Goal: Transaction & Acquisition: Download file/media

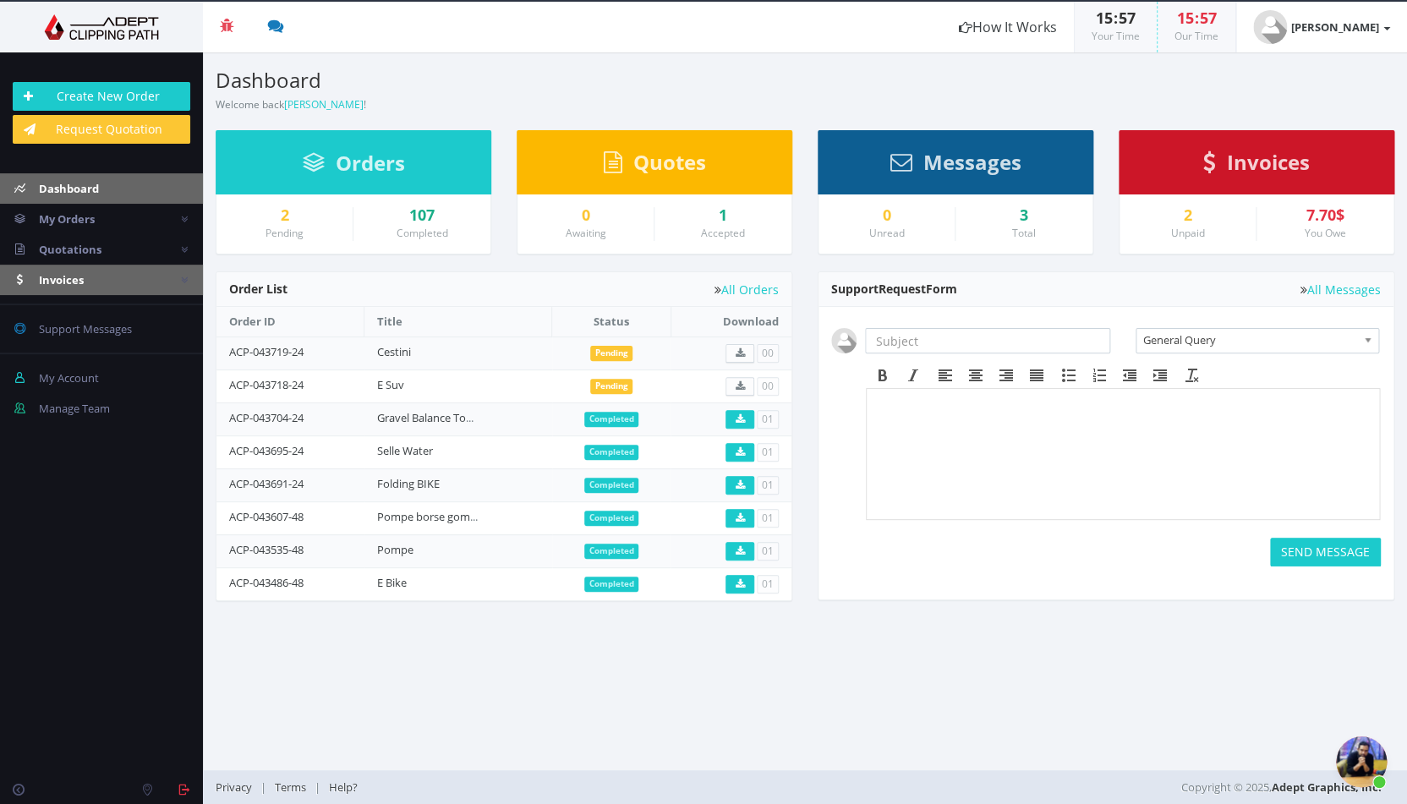
click at [71, 278] on span "Invoices" at bounding box center [61, 279] width 45 height 15
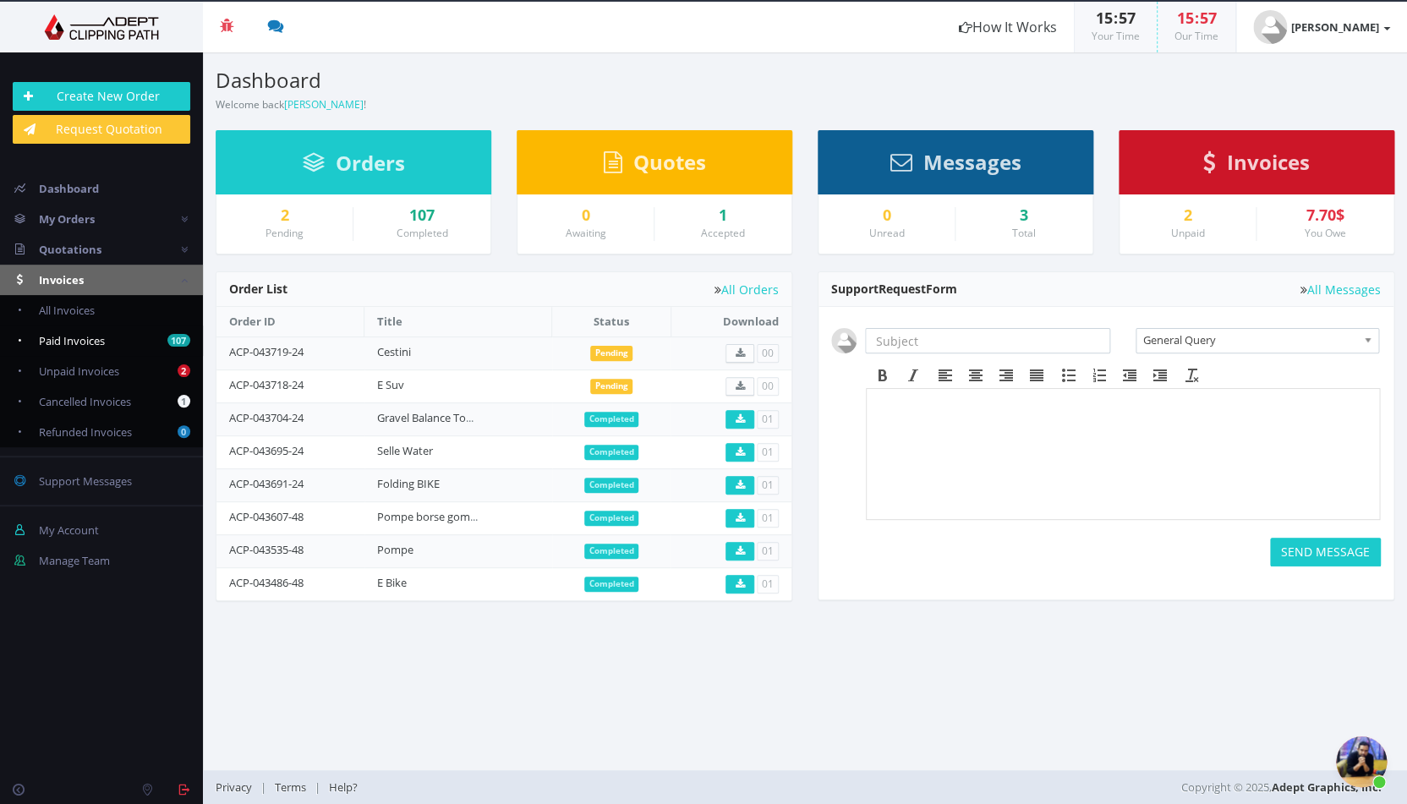
click at [82, 331] on link "107 Paid Invoices" at bounding box center [101, 341] width 203 height 30
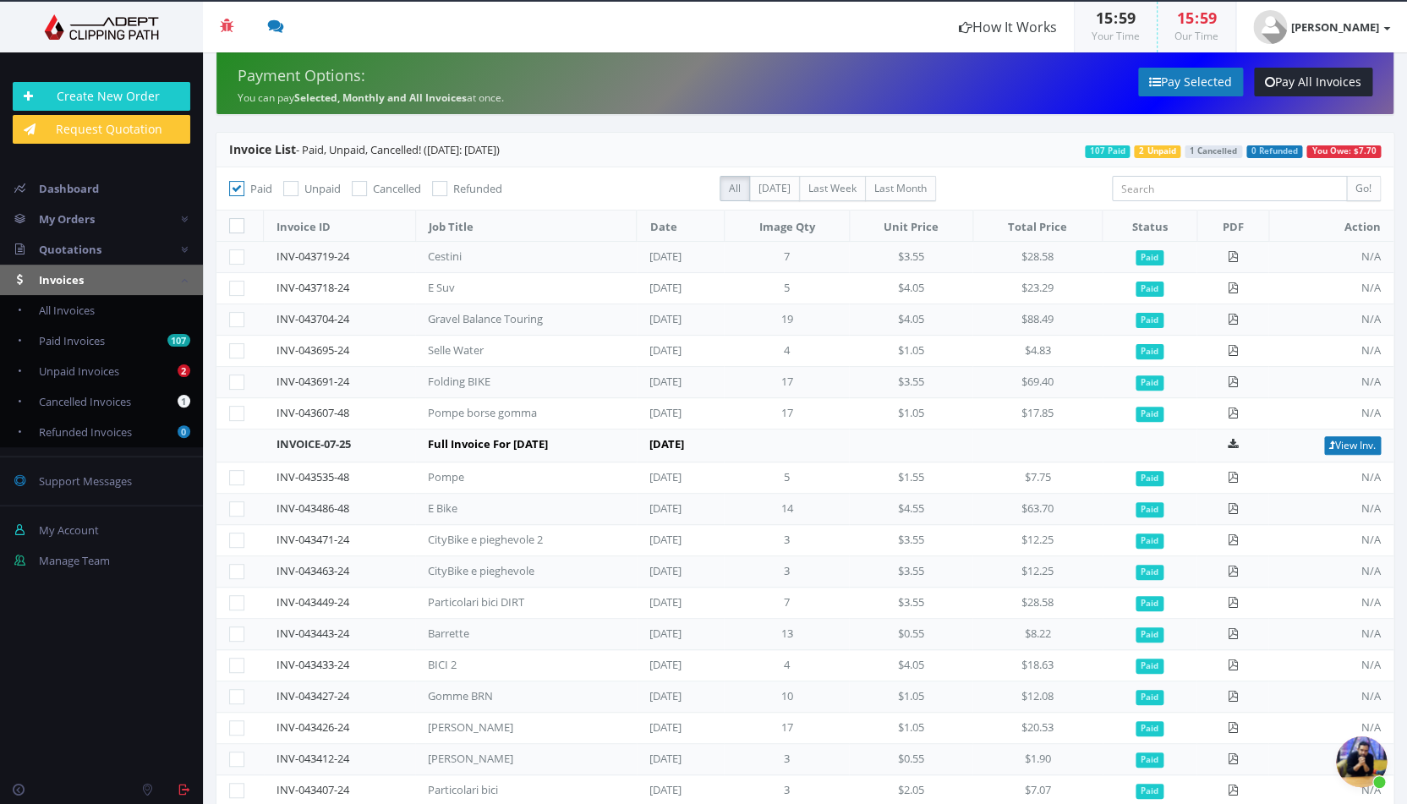
scroll to position [1, 0]
click at [1238, 380] on icon at bounding box center [1232, 380] width 11 height 11
click at [1235, 348] on icon at bounding box center [1232, 349] width 11 height 11
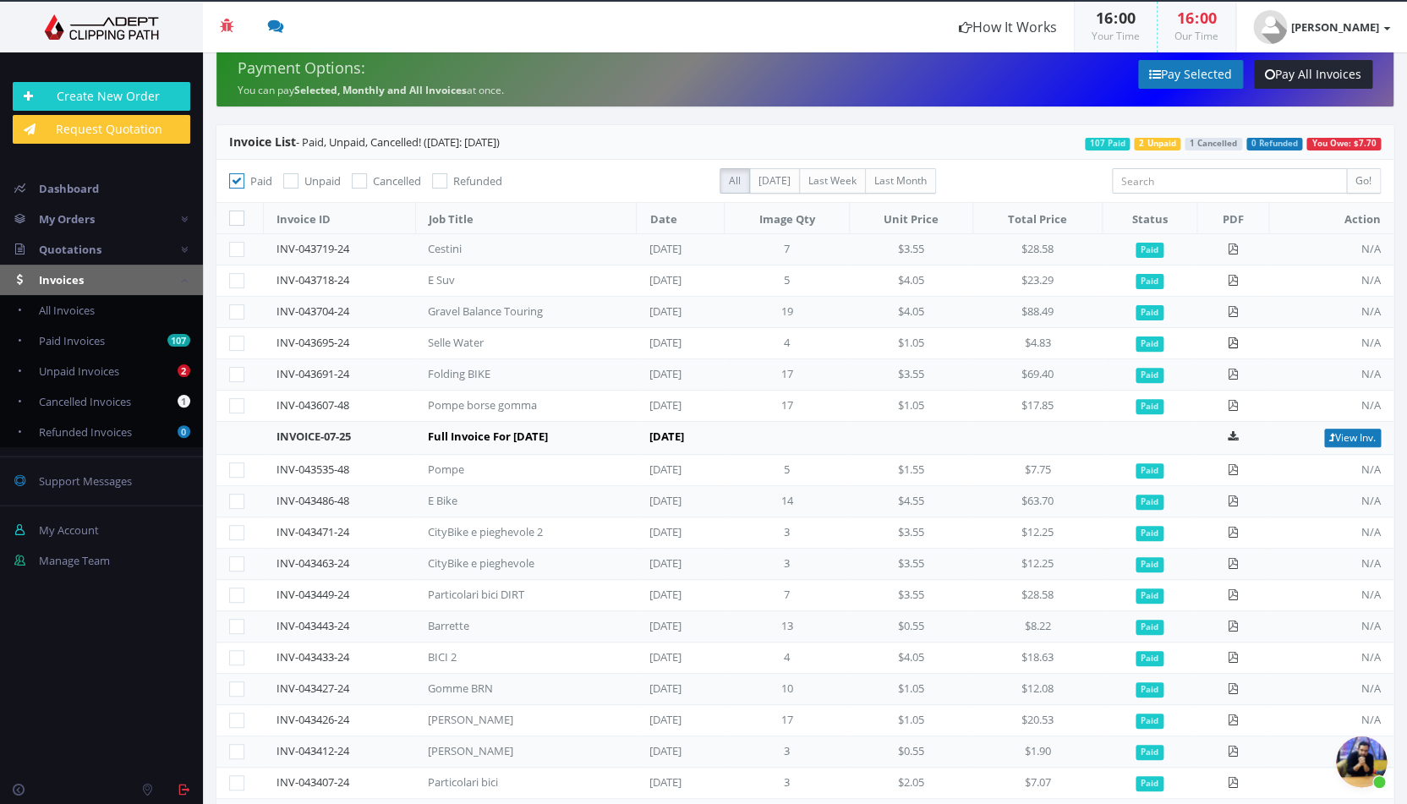
scroll to position [9, 0]
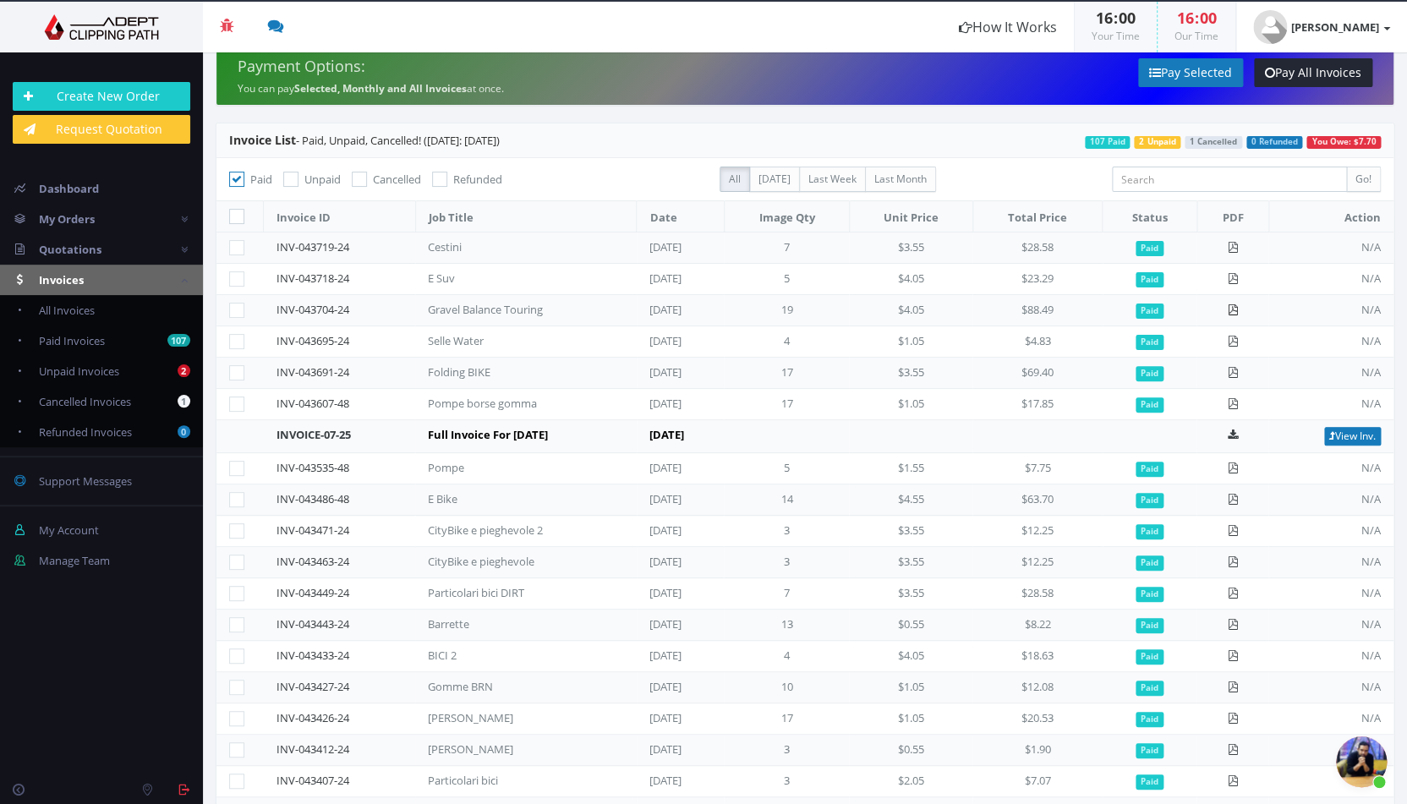
click at [1236, 307] on icon at bounding box center [1232, 309] width 11 height 11
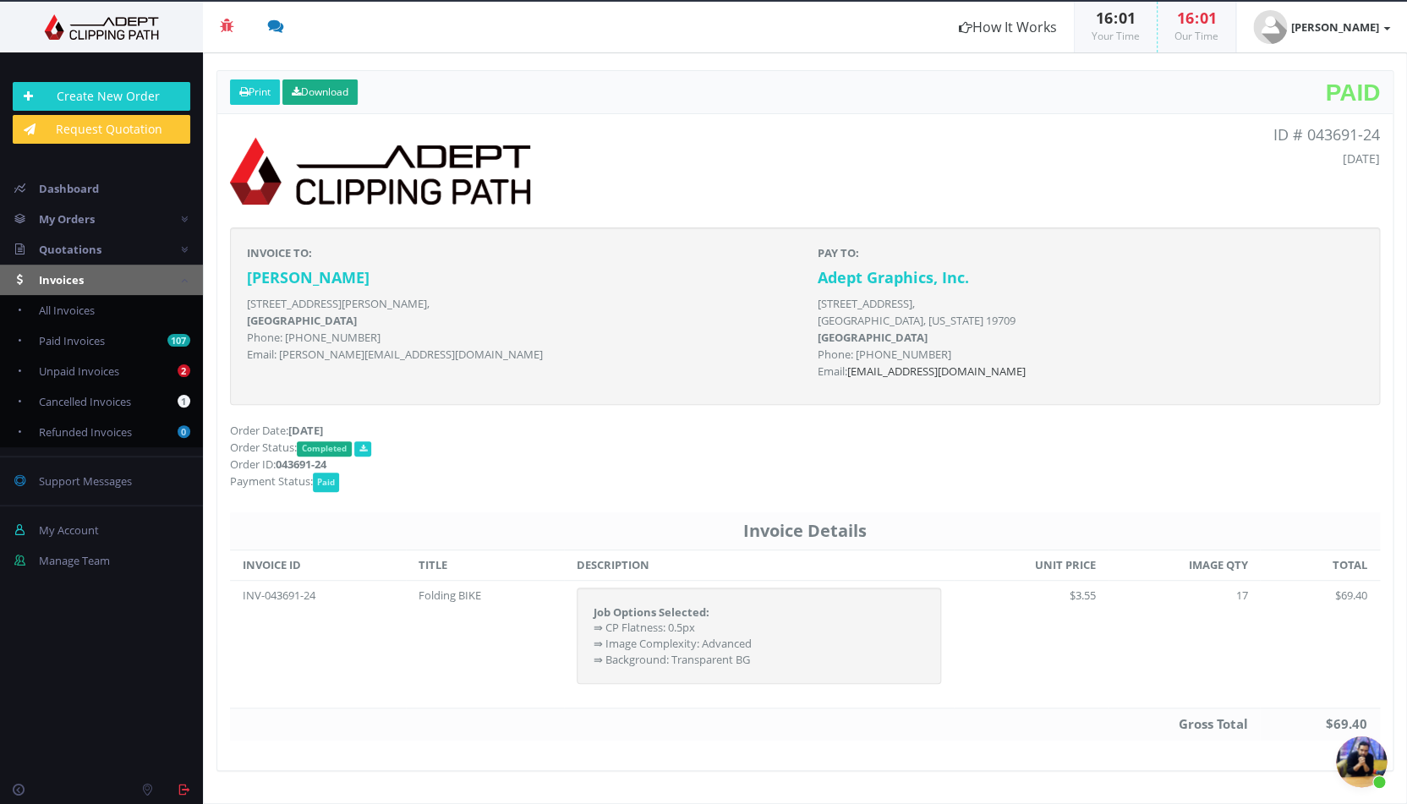
scroll to position [138, 0]
click at [348, 97] on link "Download" at bounding box center [319, 91] width 75 height 25
click at [301, 87] on icon at bounding box center [296, 92] width 9 height 10
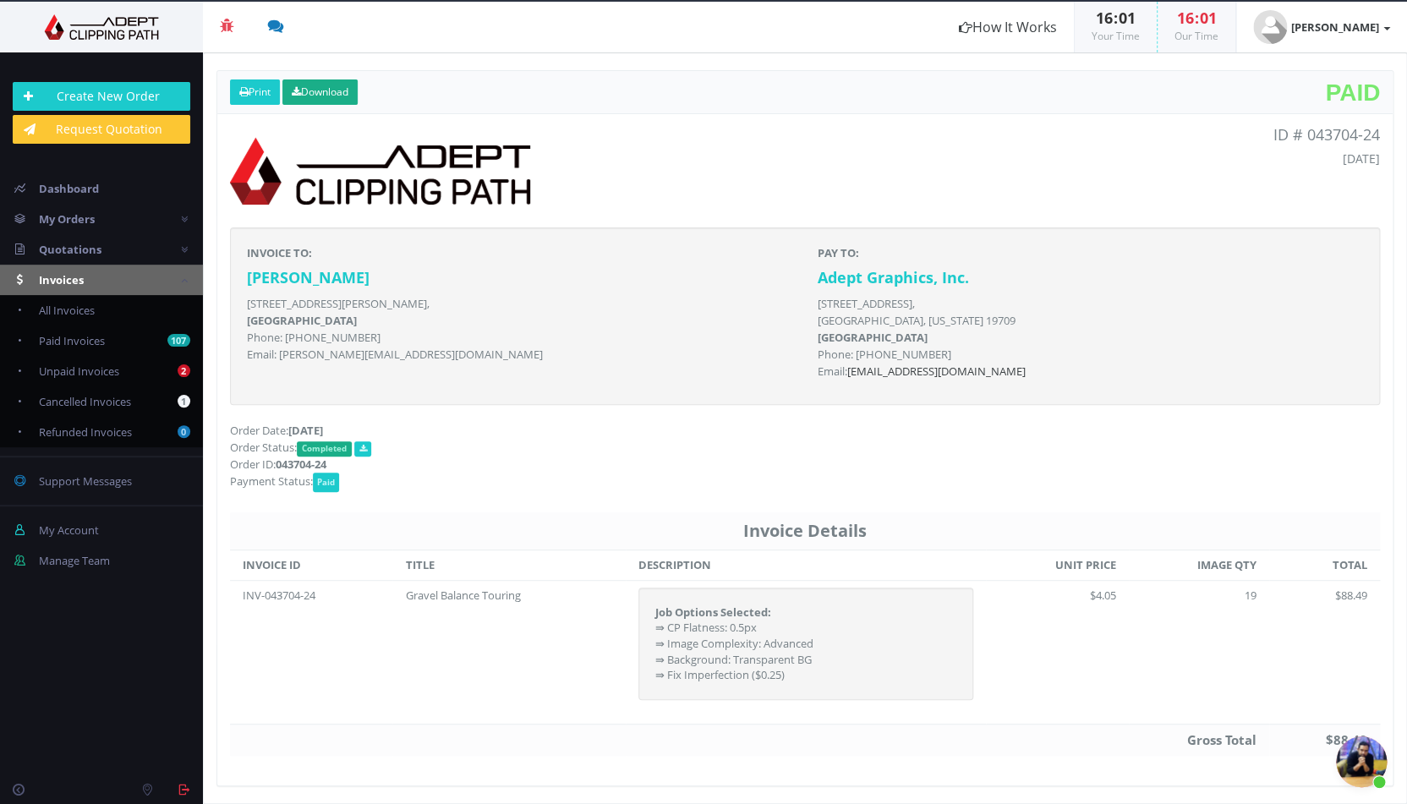
scroll to position [138, 0]
click at [342, 97] on link "Download" at bounding box center [319, 91] width 75 height 25
